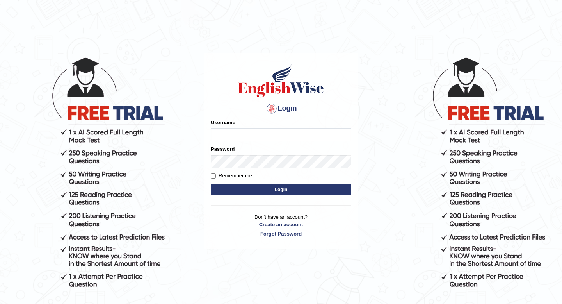
type input "yurina"
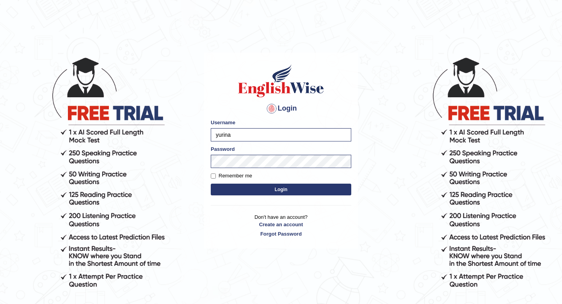
click at [251, 189] on button "Login" at bounding box center [281, 190] width 141 height 12
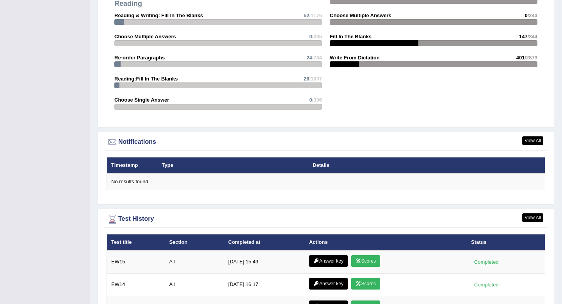
scroll to position [1039, 0]
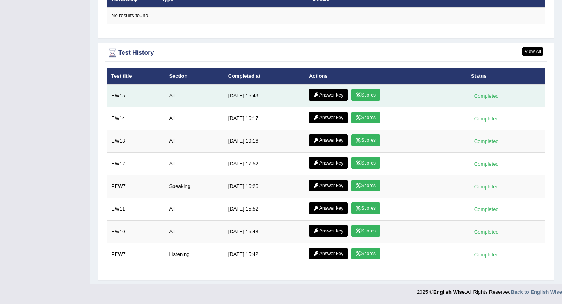
click at [371, 97] on link "Scores" at bounding box center [365, 95] width 29 height 12
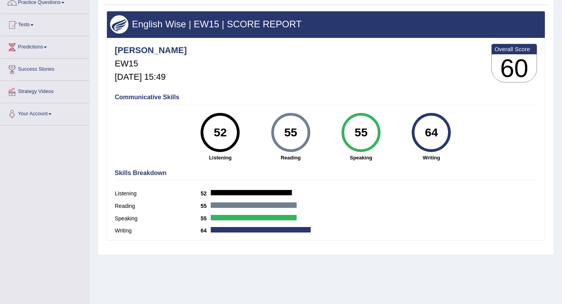
scroll to position [70, 0]
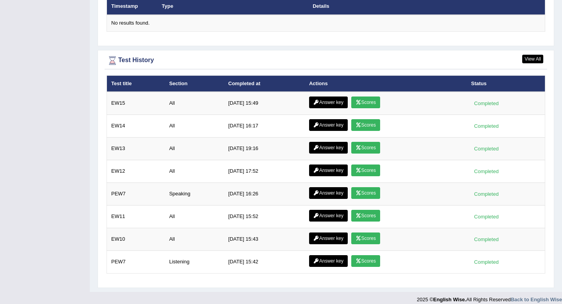
scroll to position [989, 0]
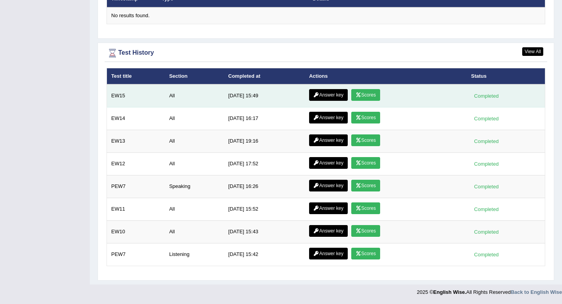
click at [334, 94] on link "Answer key" at bounding box center [328, 95] width 39 height 12
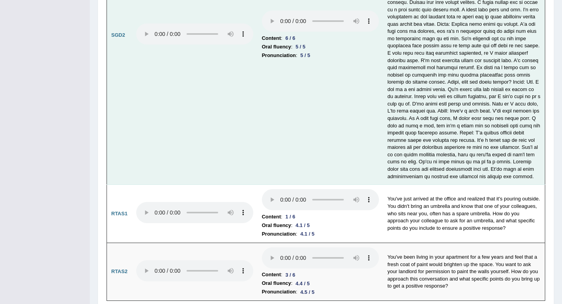
scroll to position [2403, 0]
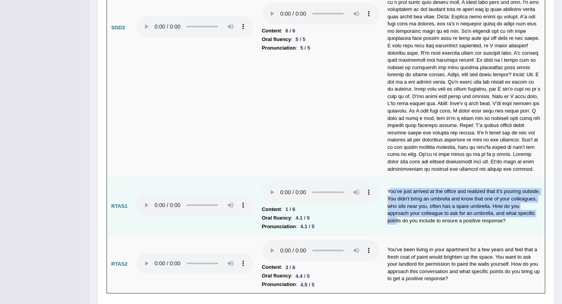
drag, startPoint x: 389, startPoint y: 160, endPoint x: 415, endPoint y: 194, distance: 43.1
click at [415, 194] on td "You've just arrived at the office and realized that it's pouring outside. You d…" at bounding box center [464, 206] width 162 height 58
drag, startPoint x: 386, startPoint y: 162, endPoint x: 415, endPoint y: 195, distance: 44.8
click at [415, 195] on td "You've just arrived at the office and realized that it's pouring outside. You d…" at bounding box center [464, 206] width 162 height 58
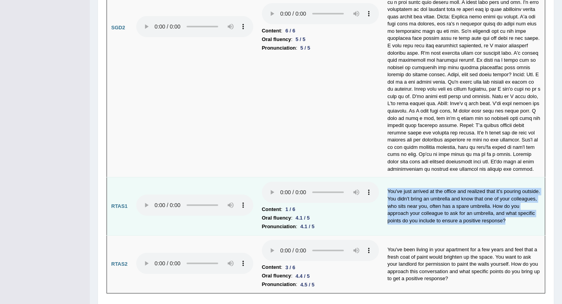
copy td "You've just arrived at the office and realized that it's pouring outside. You d…"
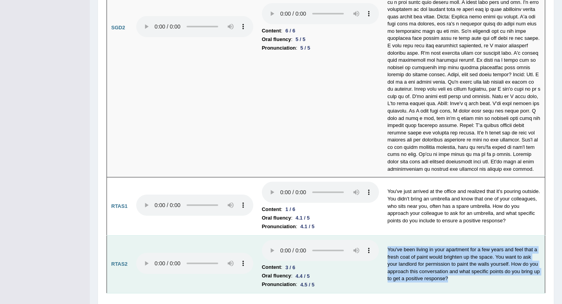
drag, startPoint x: 385, startPoint y: 219, endPoint x: 454, endPoint y: 253, distance: 76.7
click at [454, 253] on td "You've been living in your apartment for a few years and feel that a fresh coat…" at bounding box center [464, 264] width 162 height 58
copy td "You've been living in your apartment for a few years and feel that a fresh coat…"
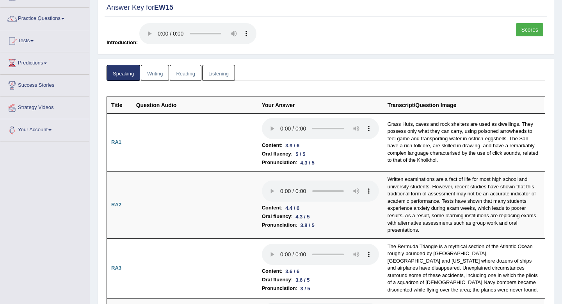
scroll to position [13, 0]
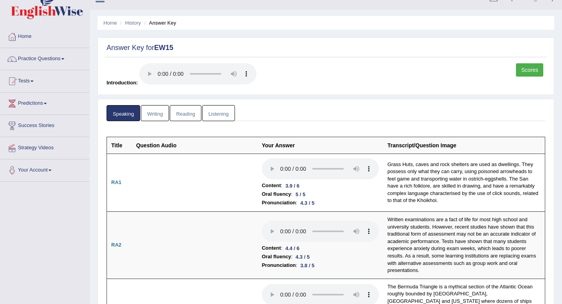
click at [157, 114] on link "Writing" at bounding box center [155, 113] width 28 height 16
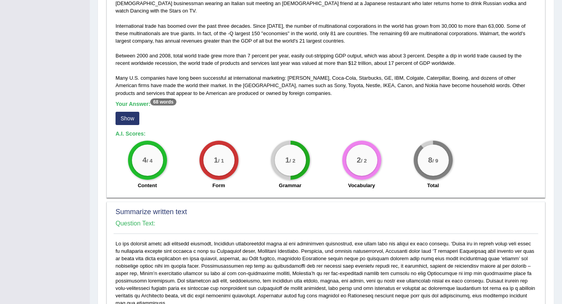
scroll to position [240, 0]
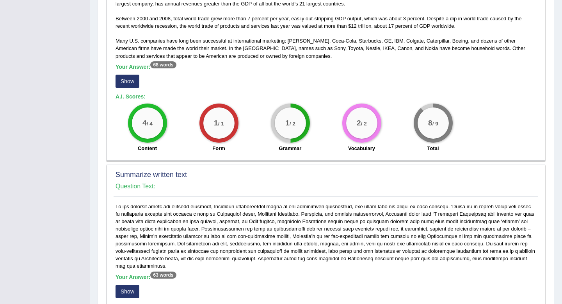
click at [134, 75] on button "Show" at bounding box center [128, 81] width 24 height 13
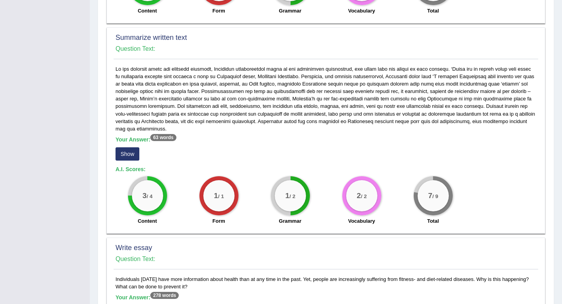
scroll to position [404, 0]
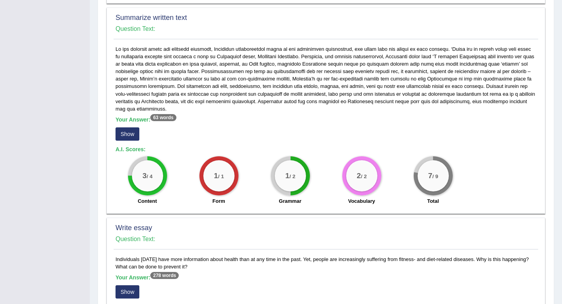
click at [124, 127] on button "Show" at bounding box center [128, 133] width 24 height 13
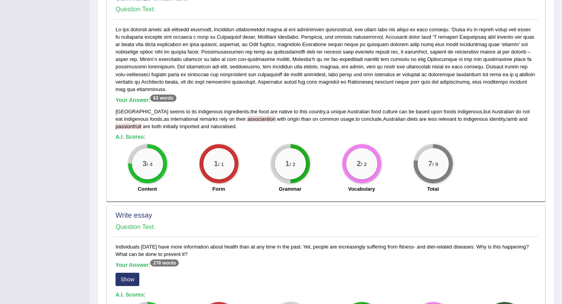
scroll to position [447, 0]
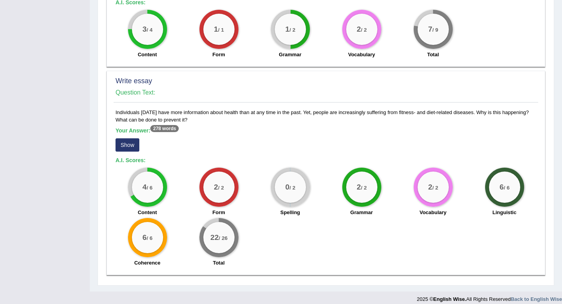
click at [127, 138] on button "Show" at bounding box center [128, 144] width 24 height 13
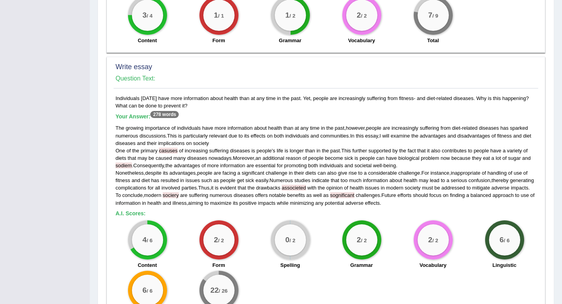
scroll to position [632, 0]
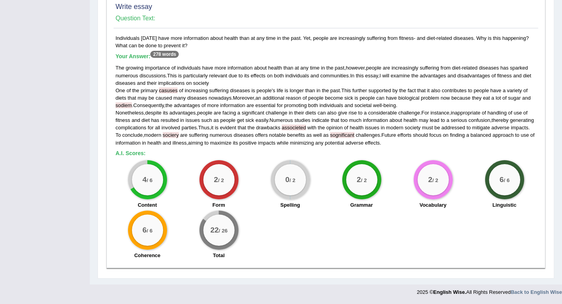
click at [169, 87] on span "casuses" at bounding box center [168, 90] width 19 height 6
copy span "casuses"
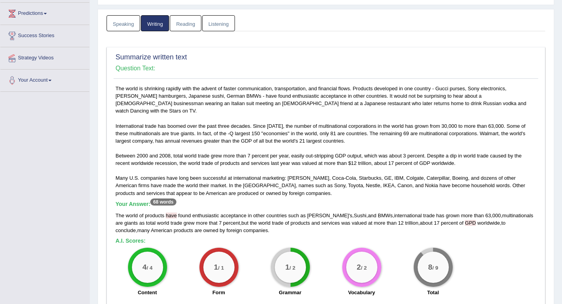
scroll to position [0, 0]
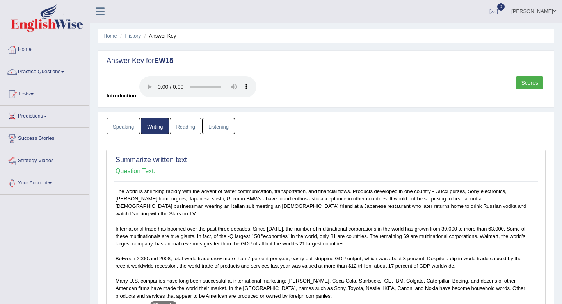
click at [183, 130] on link "Reading" at bounding box center [185, 126] width 31 height 16
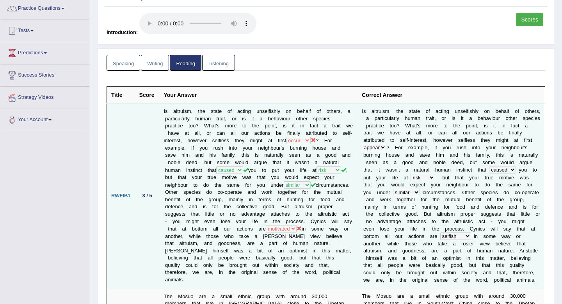
scroll to position [27, 0]
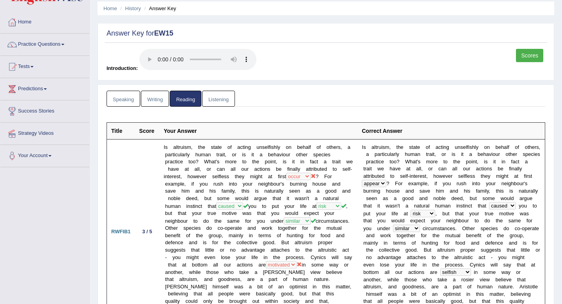
click at [214, 102] on link "Listening" at bounding box center [218, 99] width 33 height 16
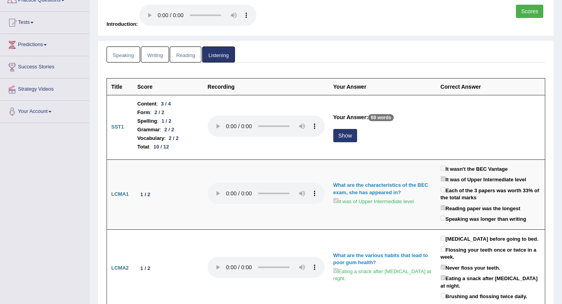
scroll to position [80, 0]
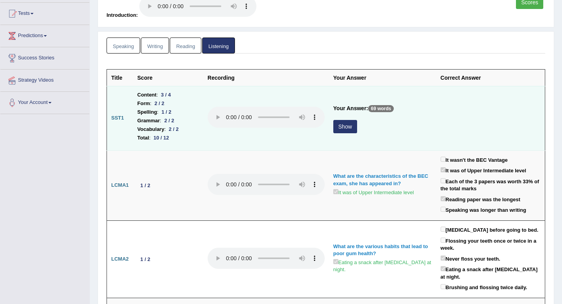
click at [349, 127] on button "Show" at bounding box center [345, 126] width 24 height 13
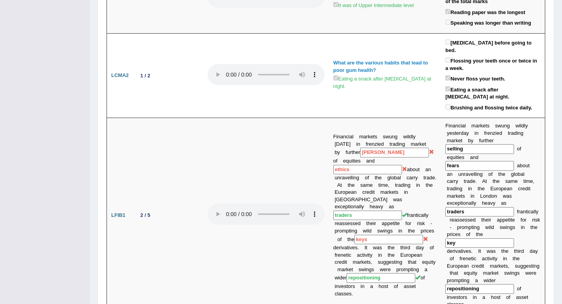
scroll to position [0, 0]
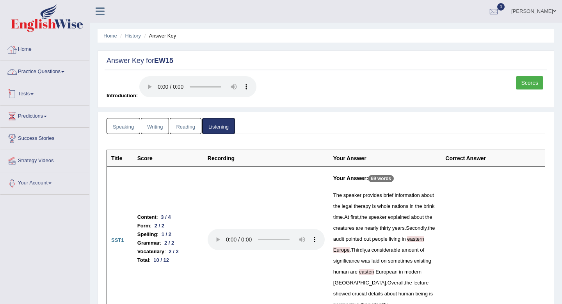
click at [34, 48] on link "Home" at bounding box center [44, 49] width 89 height 20
